Goal: Navigation & Orientation: Find specific page/section

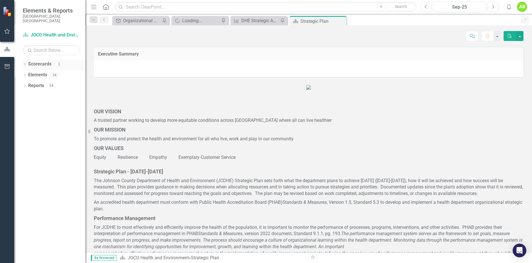
click at [26, 63] on icon "Dropdown" at bounding box center [25, 64] width 4 height 3
click at [29, 73] on icon "Dropdown" at bounding box center [28, 74] width 4 height 3
click at [59, 82] on link "DHE Strategic Scorecard-Current Year's Plan" at bounding box center [61, 85] width 48 height 7
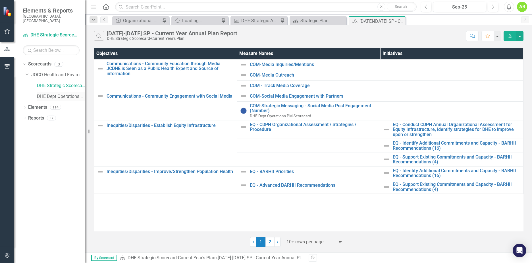
click at [66, 93] on link "DHE Dept Operations PM Scorecard" at bounding box center [61, 96] width 48 height 7
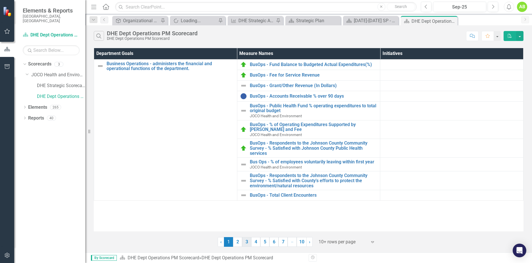
click at [246, 241] on link "3" at bounding box center [246, 242] width 9 height 10
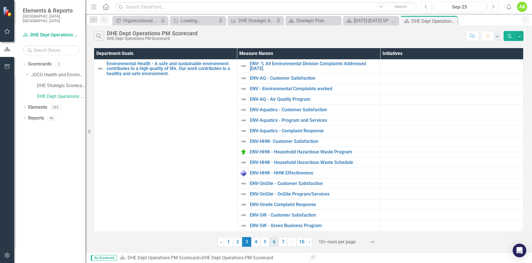
click at [274, 240] on link "6" at bounding box center [274, 242] width 9 height 10
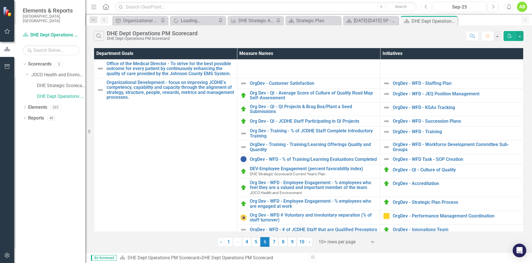
click at [428, 7] on button "Previous" at bounding box center [426, 7] width 11 height 10
